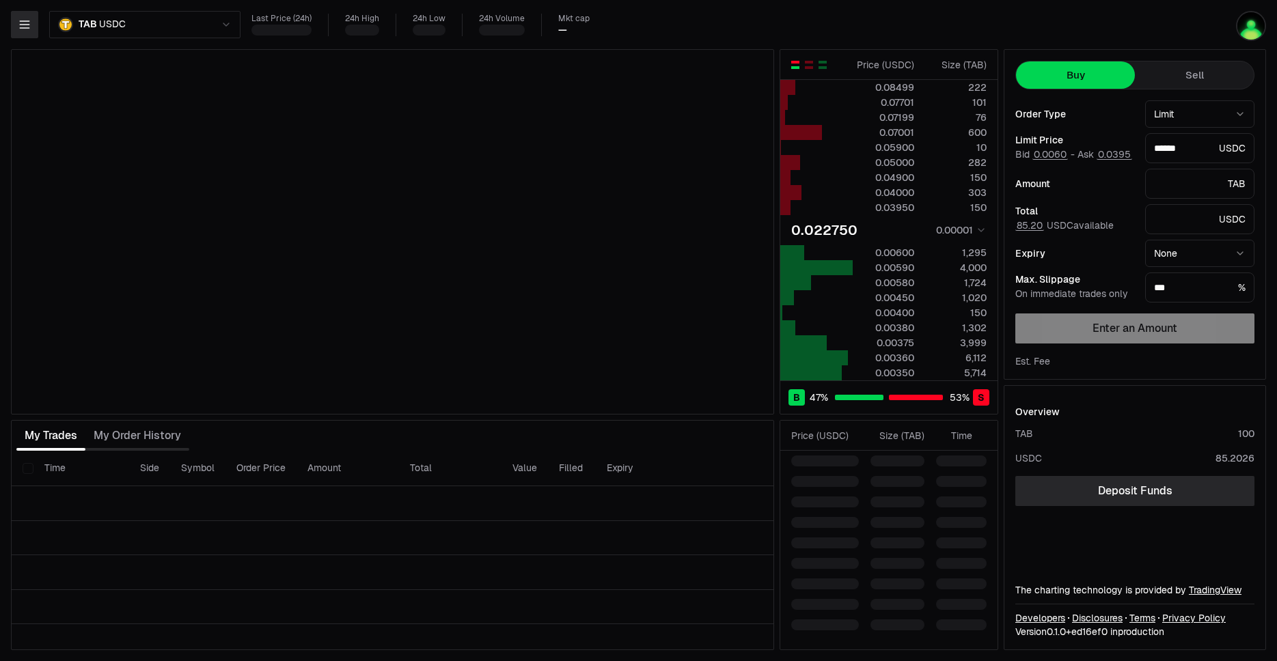
click at [27, 21] on icon "button" at bounding box center [24, 24] width 9 height 7
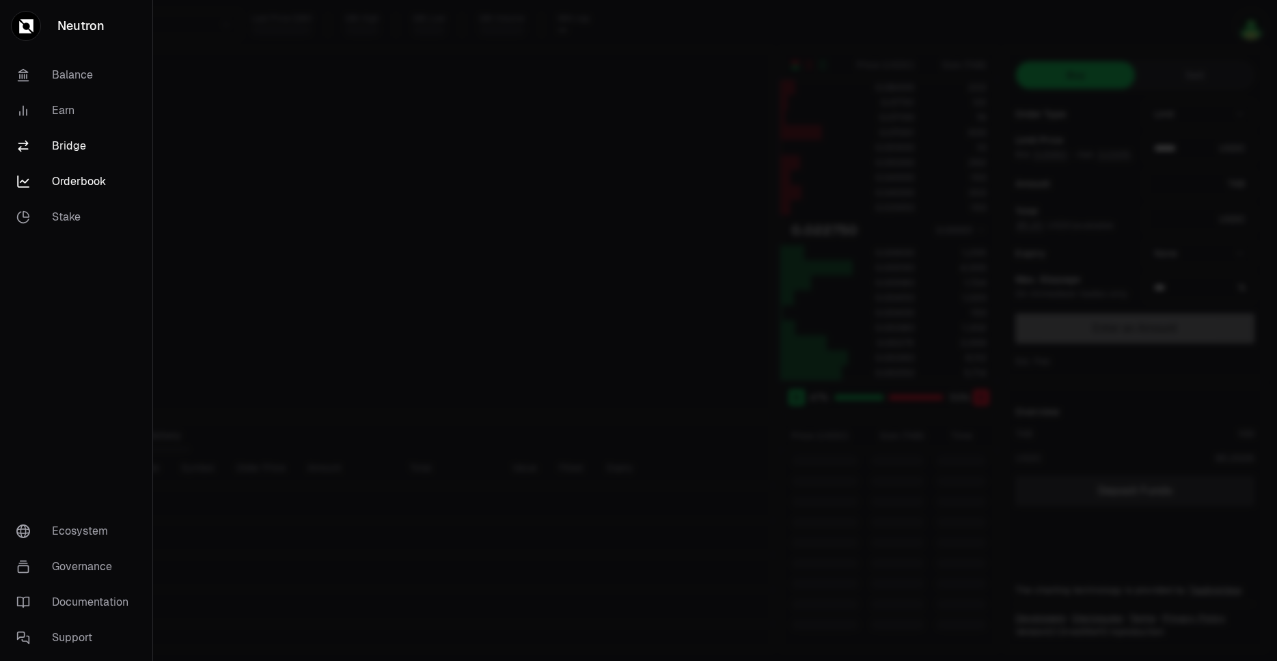
click at [77, 150] on link "Bridge" at bounding box center [75, 146] width 141 height 36
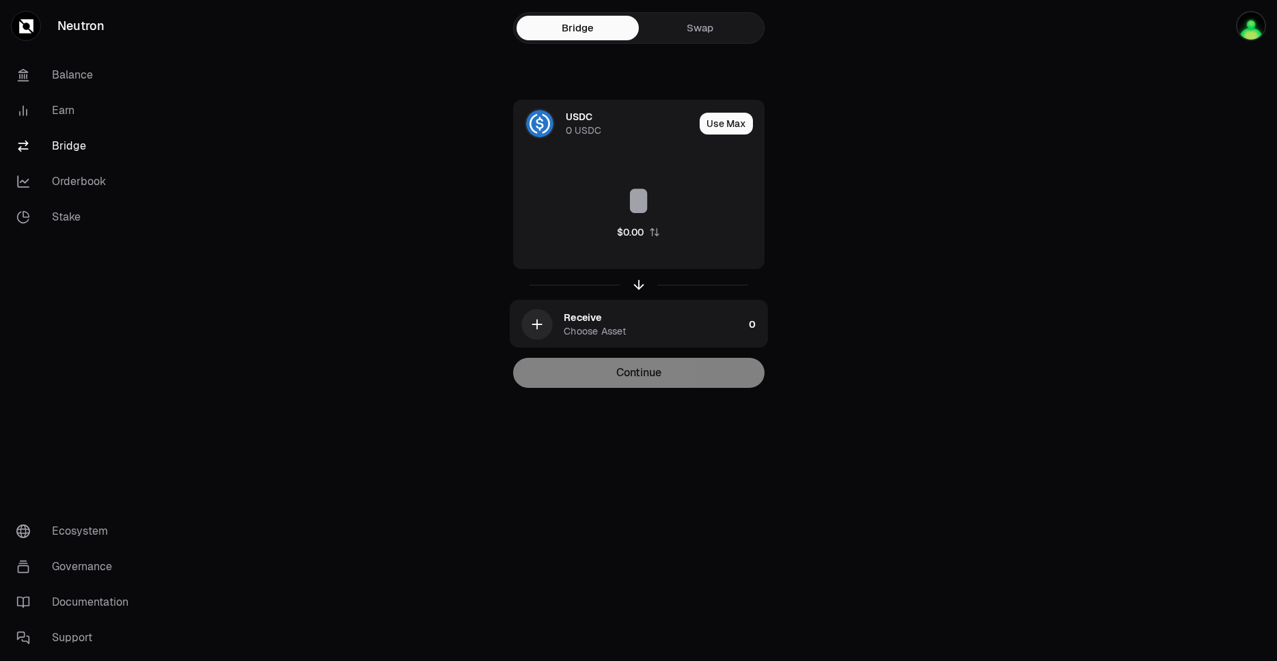
click at [694, 29] on link "Swap" at bounding box center [700, 28] width 122 height 25
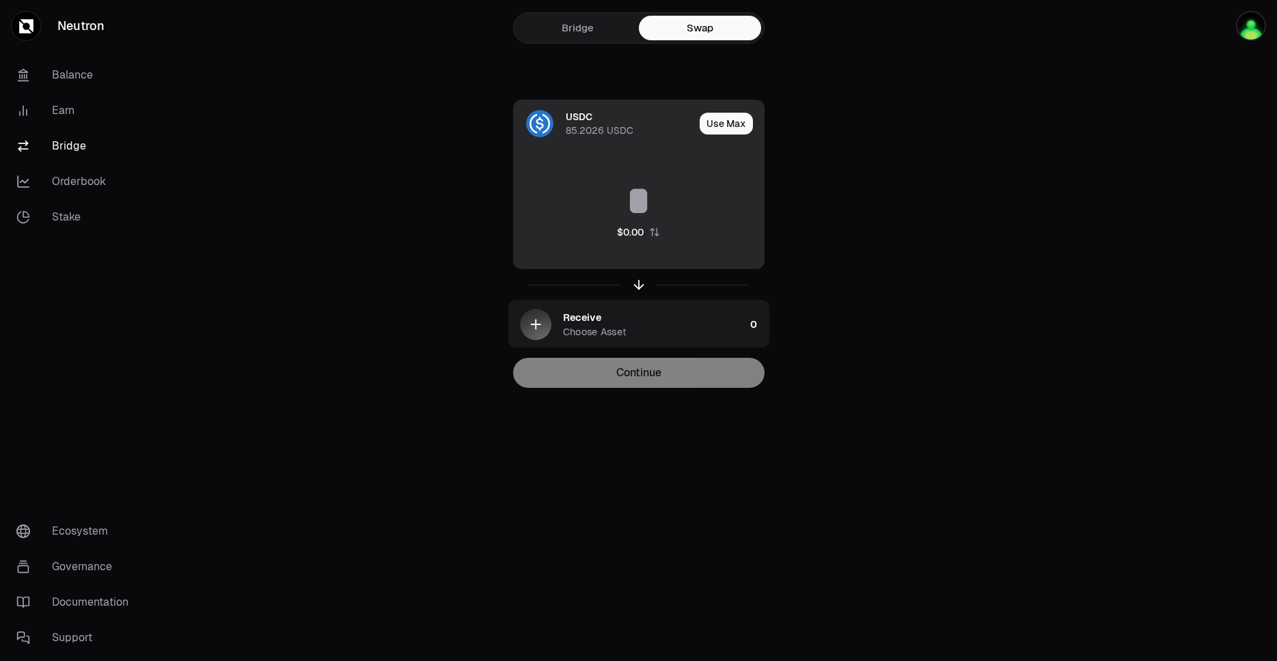
click at [605, 114] on div "USDC 85.2026 USDC" at bounding box center [630, 123] width 128 height 27
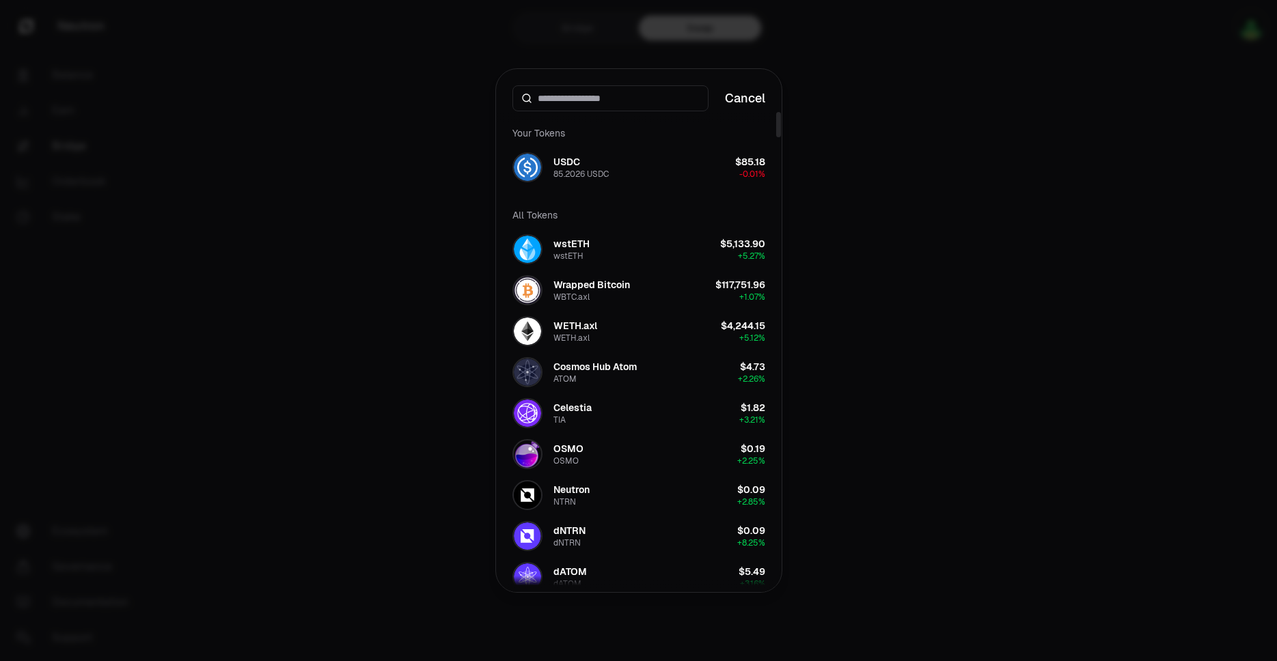
click at [345, 156] on div at bounding box center [638, 330] width 1277 height 661
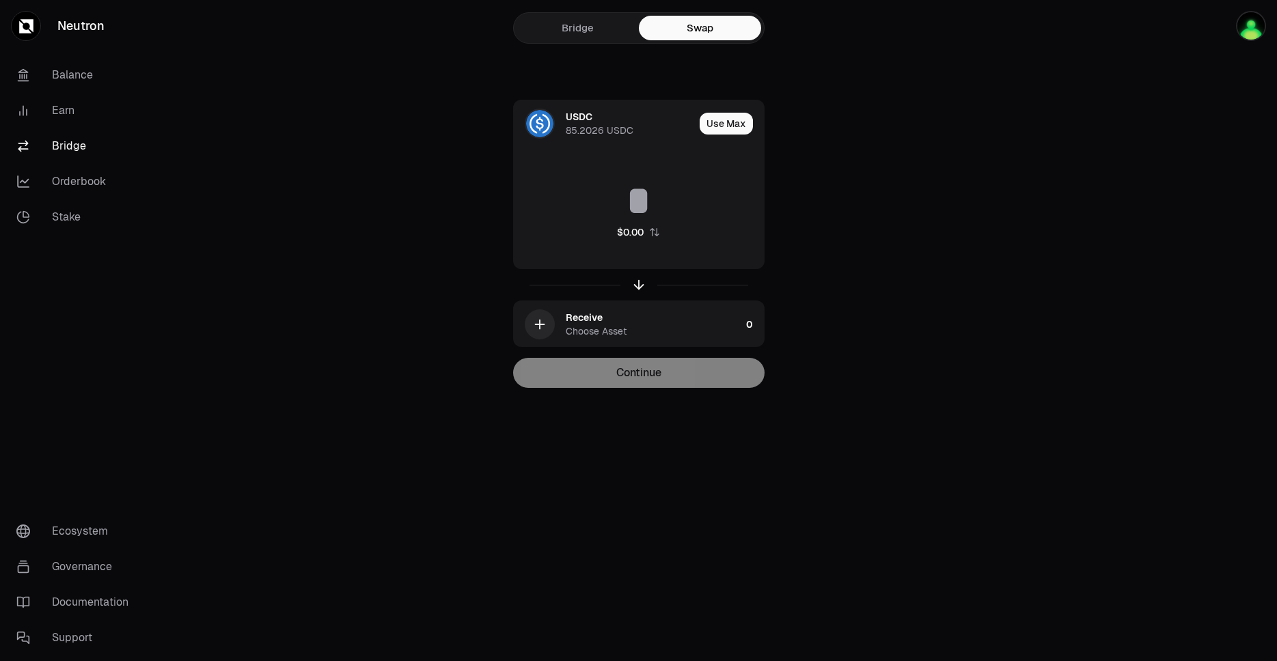
click at [629, 283] on div at bounding box center [638, 284] width 251 height 31
click at [633, 288] on icon "button" at bounding box center [638, 284] width 15 height 15
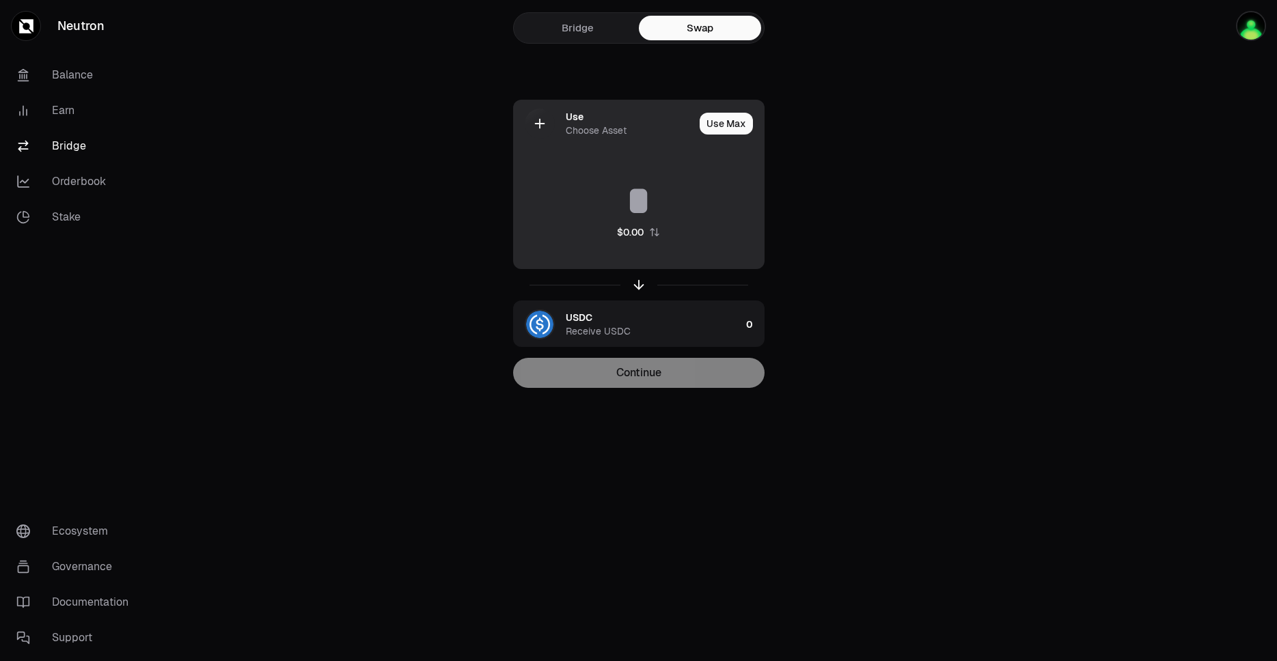
click at [569, 121] on div "Use" at bounding box center [575, 117] width 18 height 14
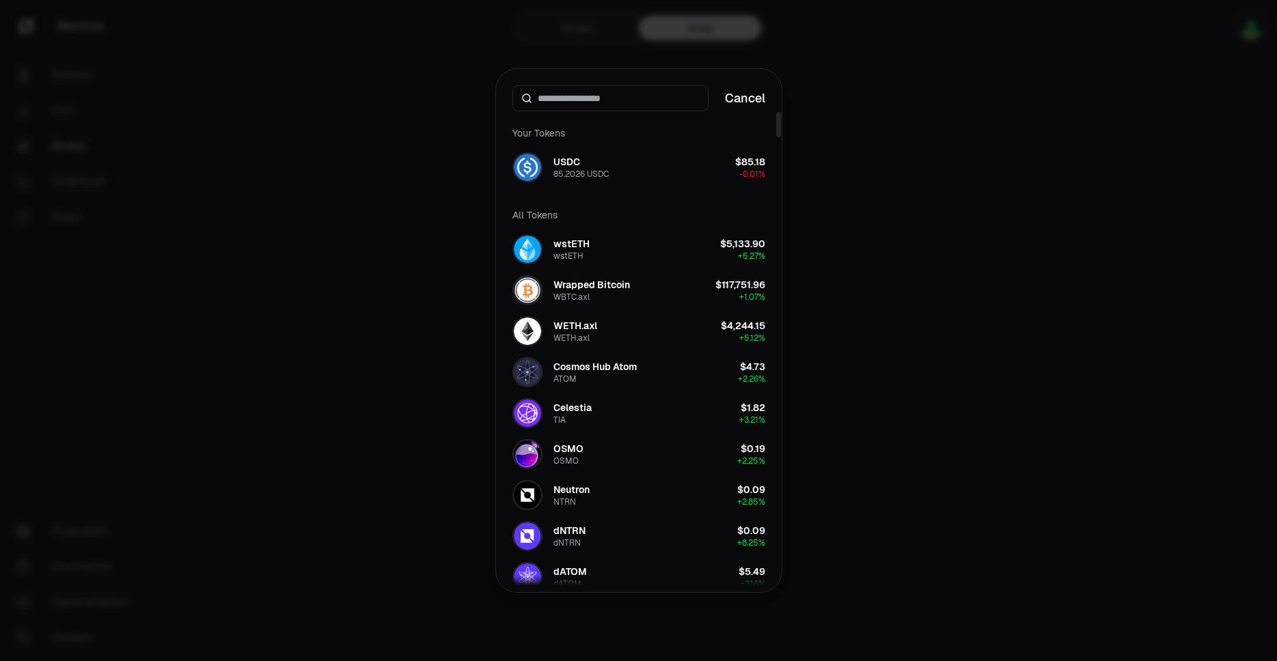
click at [615, 105] on div at bounding box center [610, 98] width 196 height 26
click at [614, 100] on input at bounding box center [619, 99] width 162 height 14
click at [614, 96] on input at bounding box center [619, 99] width 162 height 14
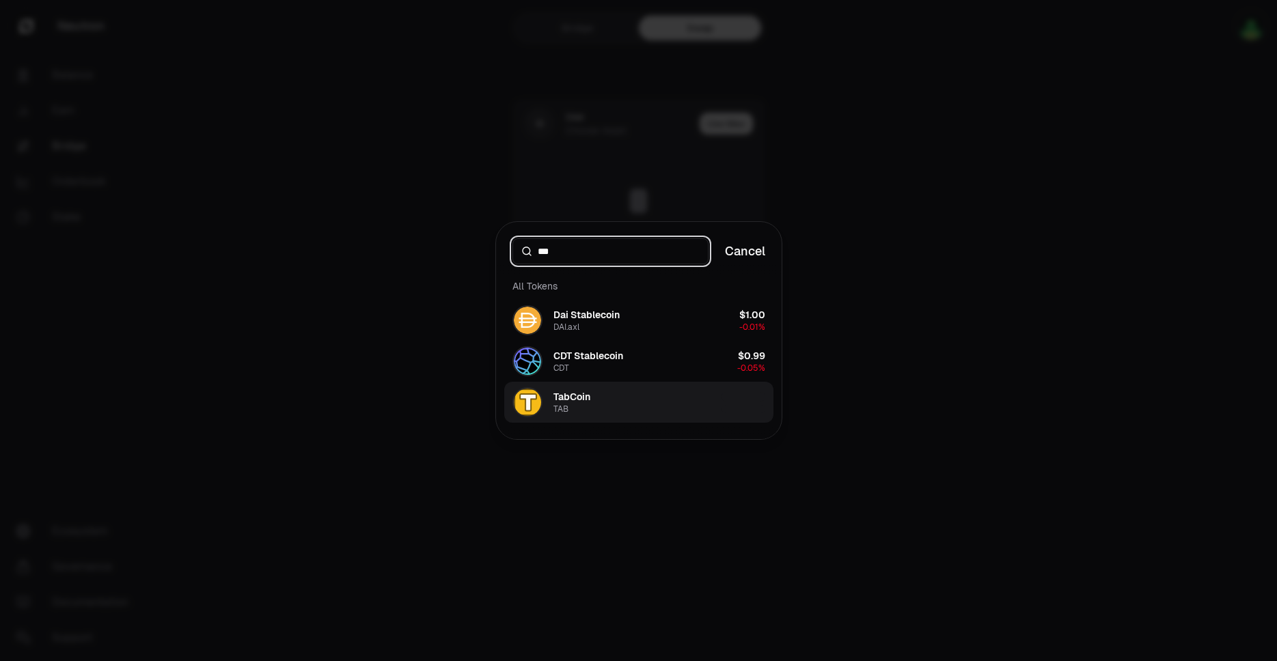
type input "***"
click at [605, 396] on button "TabCoin TAB" at bounding box center [638, 402] width 269 height 41
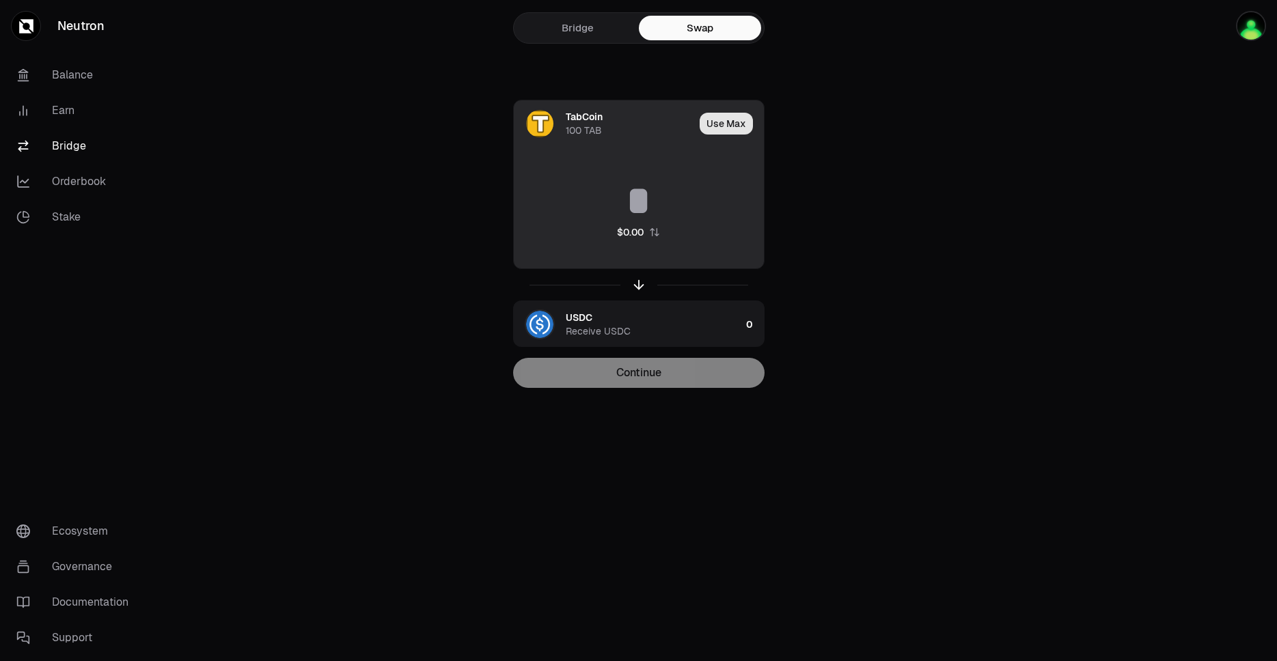
click at [722, 120] on button "Use Max" at bounding box center [726, 124] width 53 height 22
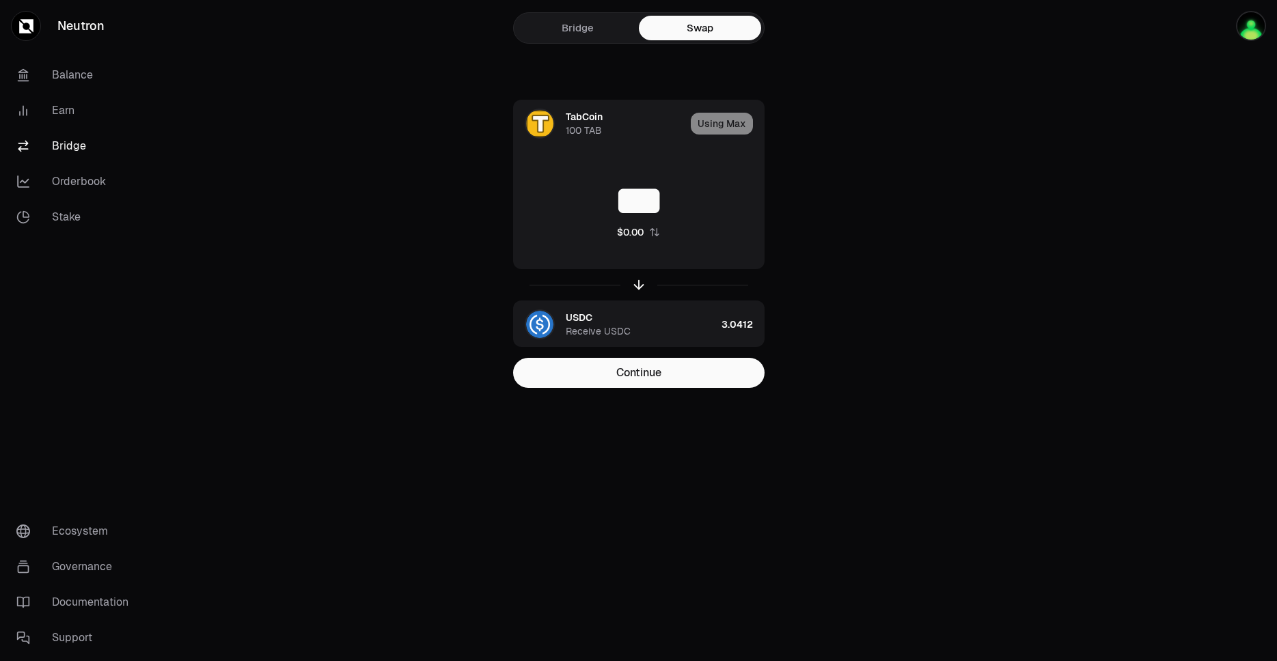
type input "*"
